Goal: Navigation & Orientation: Find specific page/section

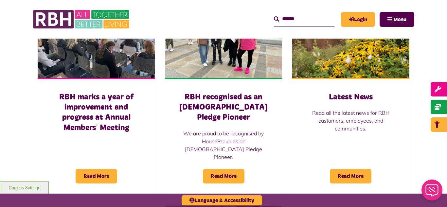
scroll to position [498, 0]
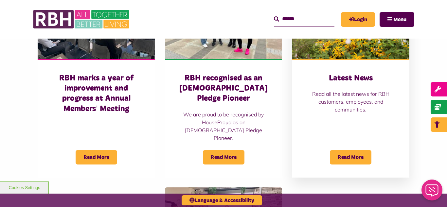
click at [334, 57] on img at bounding box center [351, 22] width 118 height 73
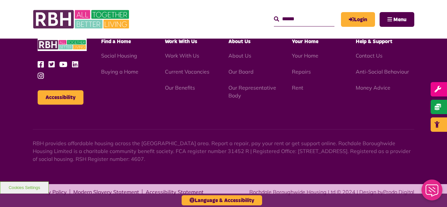
scroll to position [932, 0]
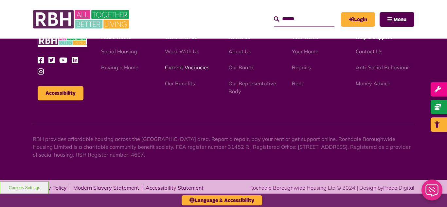
click at [183, 69] on link "Current Vacancies" at bounding box center [187, 67] width 45 height 7
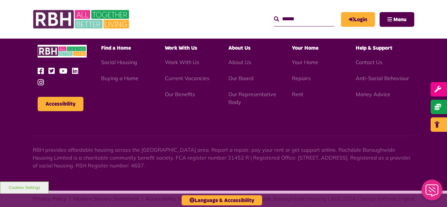
scroll to position [769, 0]
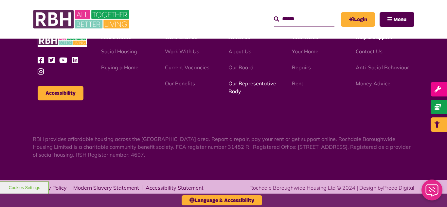
click at [242, 84] on link "Our Representative Body" at bounding box center [253, 87] width 48 height 14
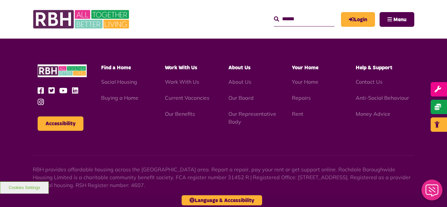
scroll to position [1901, 0]
